Goal: Information Seeking & Learning: Learn about a topic

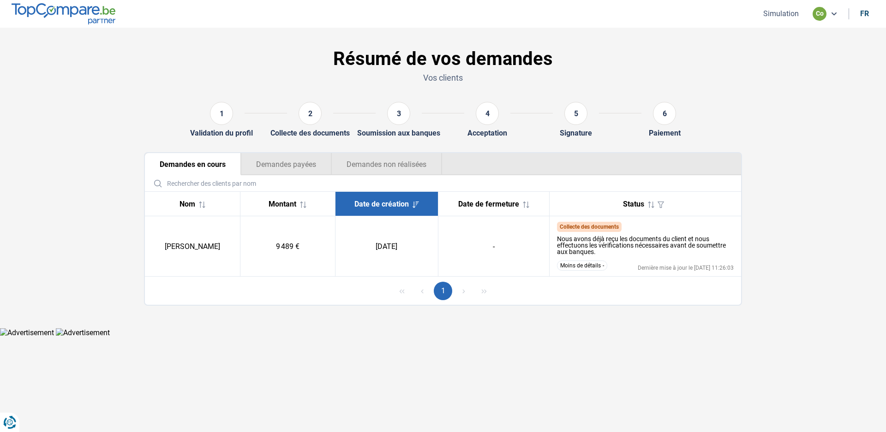
click at [773, 16] on button "Simulation" at bounding box center [780, 14] width 41 height 10
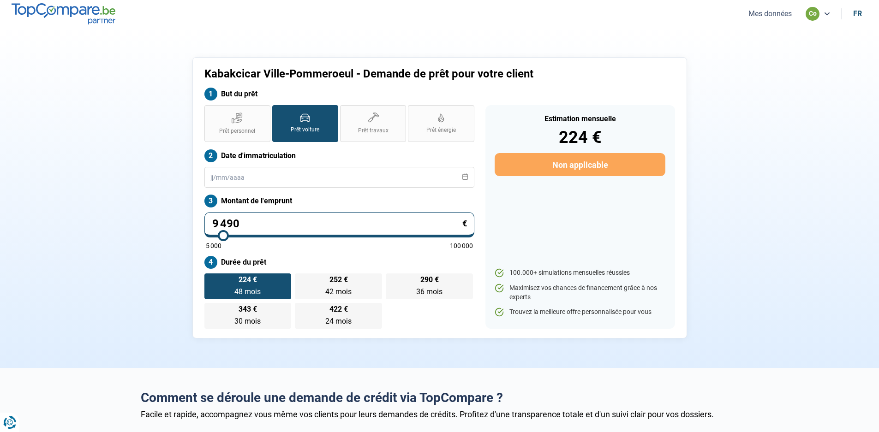
click at [762, 15] on button "Mes données" at bounding box center [770, 14] width 49 height 10
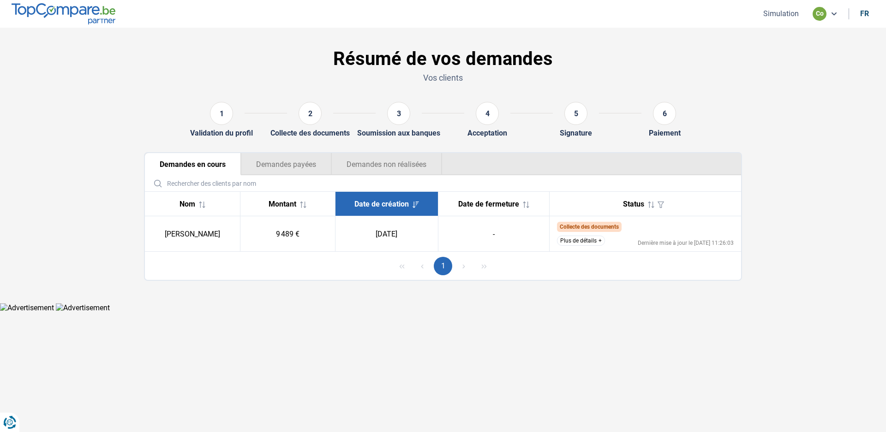
click at [601, 242] on button "Plus de détails" at bounding box center [581, 241] width 48 height 10
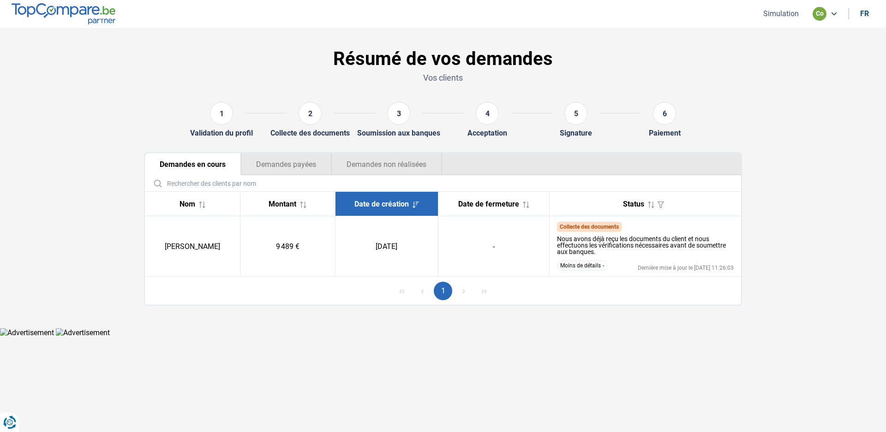
click at [780, 16] on button "Simulation" at bounding box center [780, 14] width 41 height 10
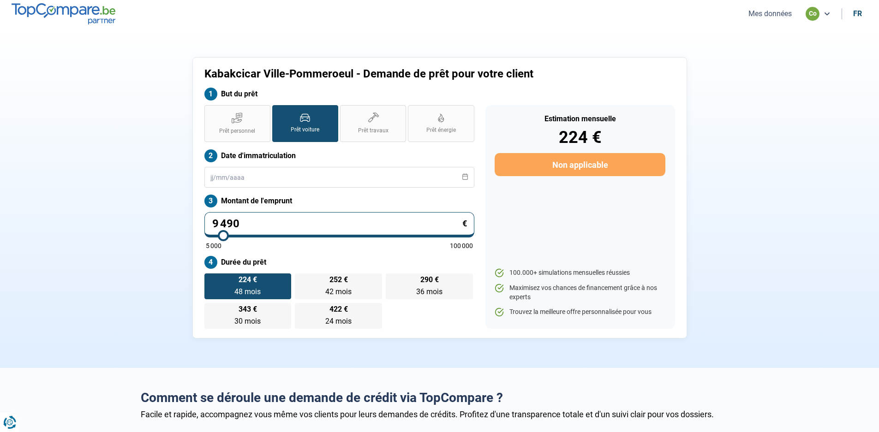
click at [782, 13] on button "Mes données" at bounding box center [770, 14] width 49 height 10
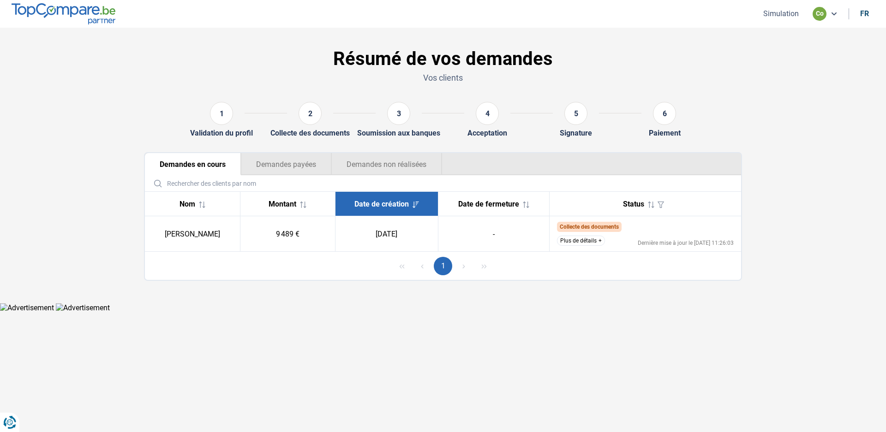
click at [597, 240] on button "Plus de détails" at bounding box center [581, 241] width 48 height 10
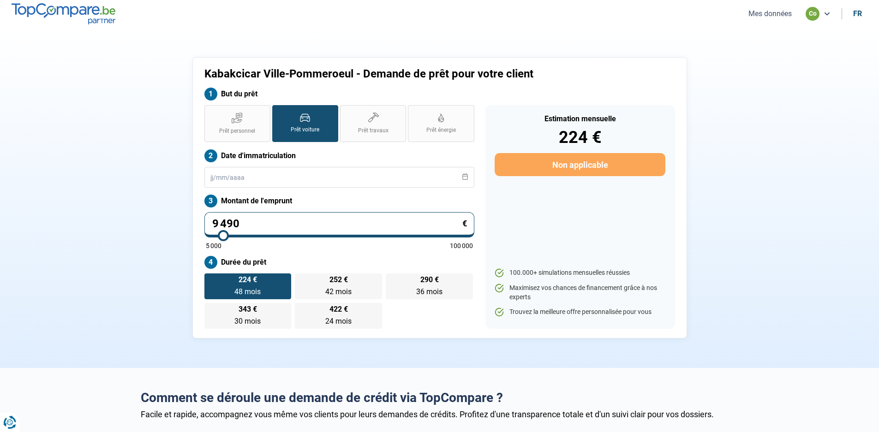
click at [770, 14] on button "Mes données" at bounding box center [770, 14] width 49 height 10
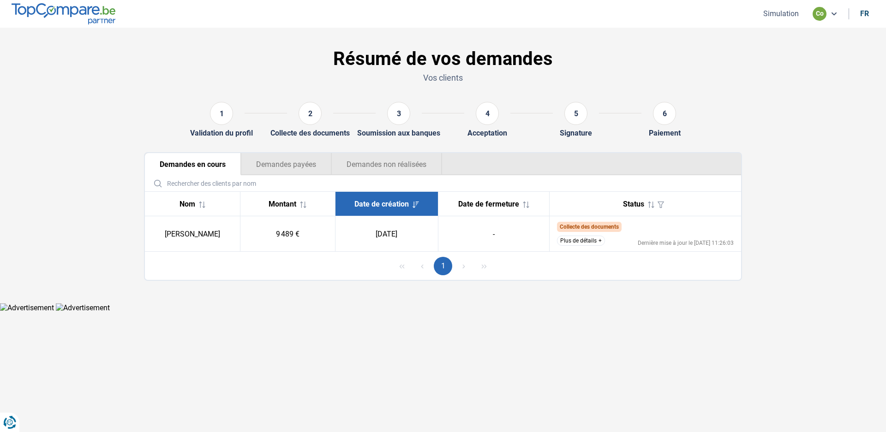
click at [602, 241] on button "Plus de détails" at bounding box center [581, 241] width 48 height 10
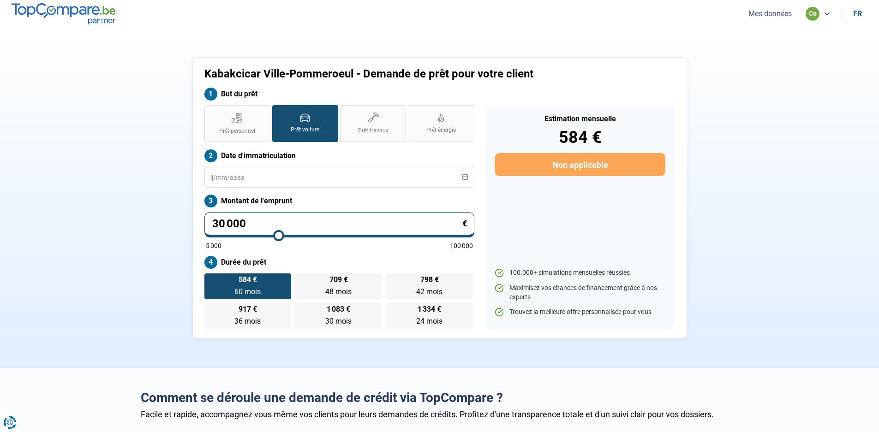
click at [780, 6] on nav "Mes données co fr" at bounding box center [439, 14] width 879 height 28
click at [776, 12] on button "Mes données" at bounding box center [770, 14] width 49 height 10
click at [761, 16] on button "Mes données" at bounding box center [770, 14] width 49 height 10
click at [783, 11] on button "Mes données" at bounding box center [770, 14] width 49 height 10
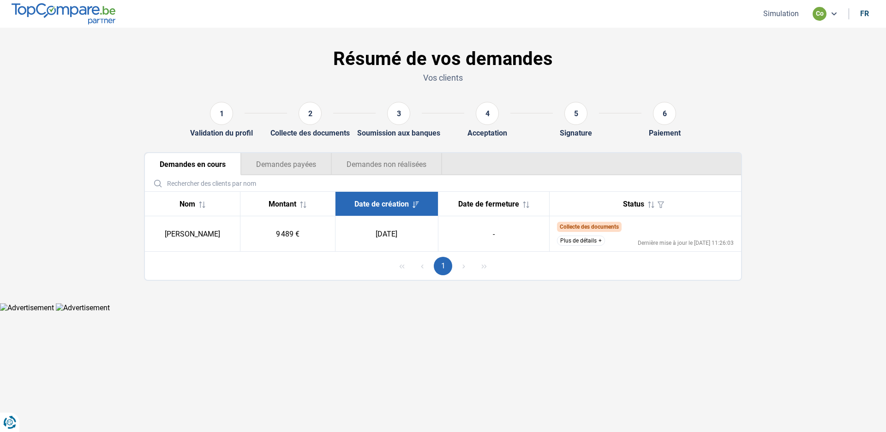
click at [604, 227] on span "Collecte des documents" at bounding box center [589, 227] width 59 height 6
click at [600, 241] on button "Plus de détails" at bounding box center [581, 241] width 48 height 10
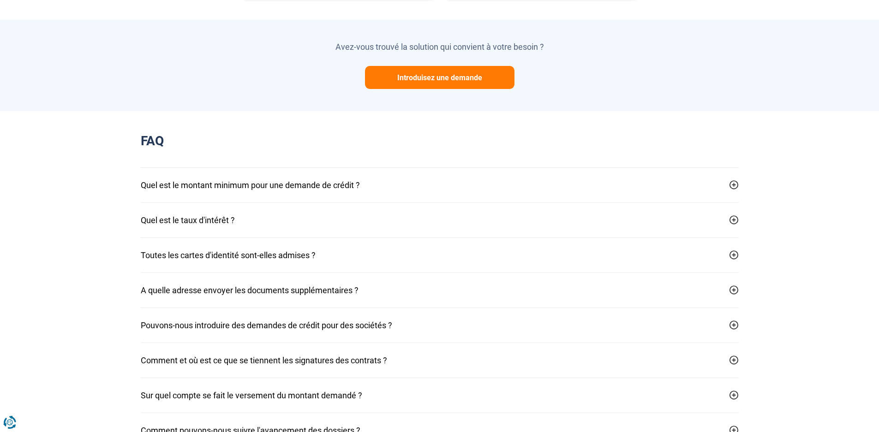
scroll to position [659, 0]
